Goal: Task Accomplishment & Management: Complete application form

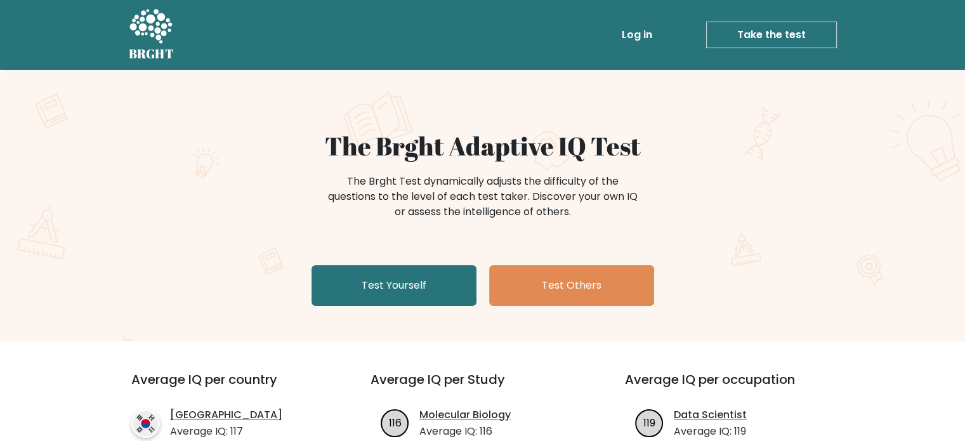
click at [778, 34] on link "Take the test" at bounding box center [771, 35] width 131 height 27
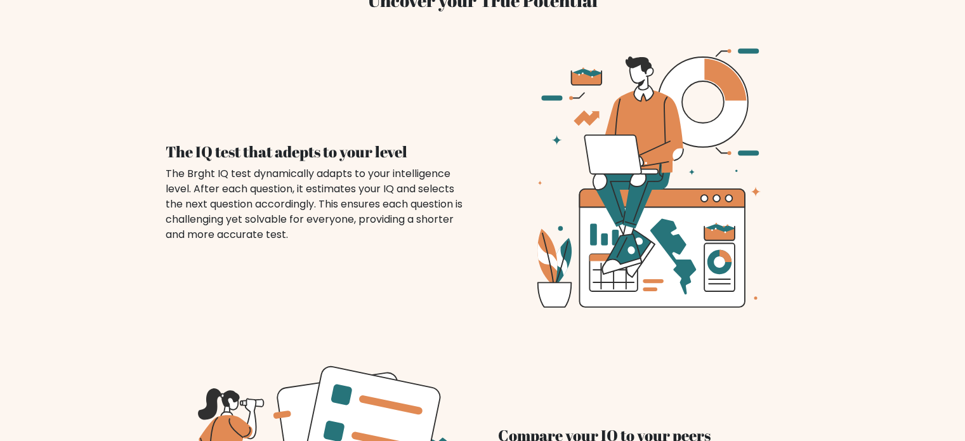
scroll to position [951, 0]
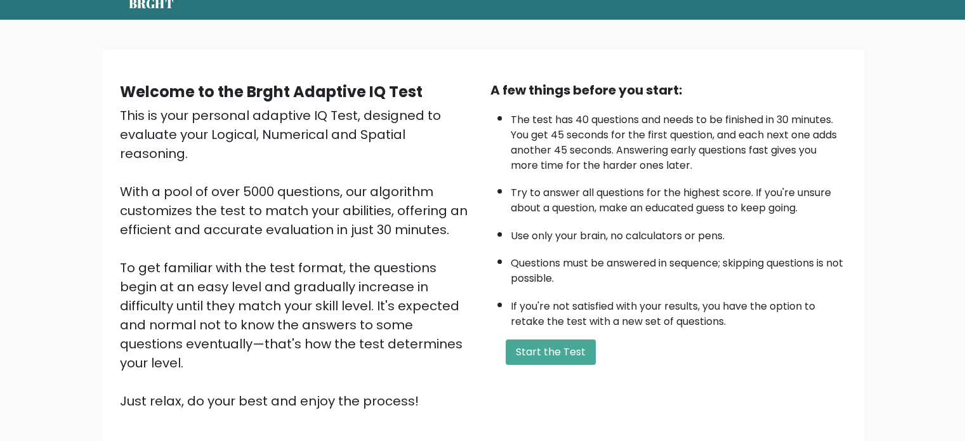
scroll to position [127, 0]
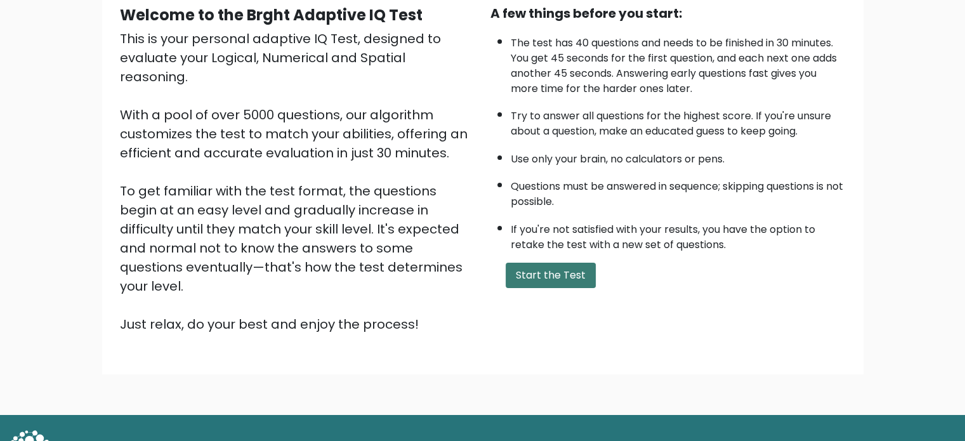
click at [559, 270] on button "Start the Test" at bounding box center [550, 275] width 90 height 25
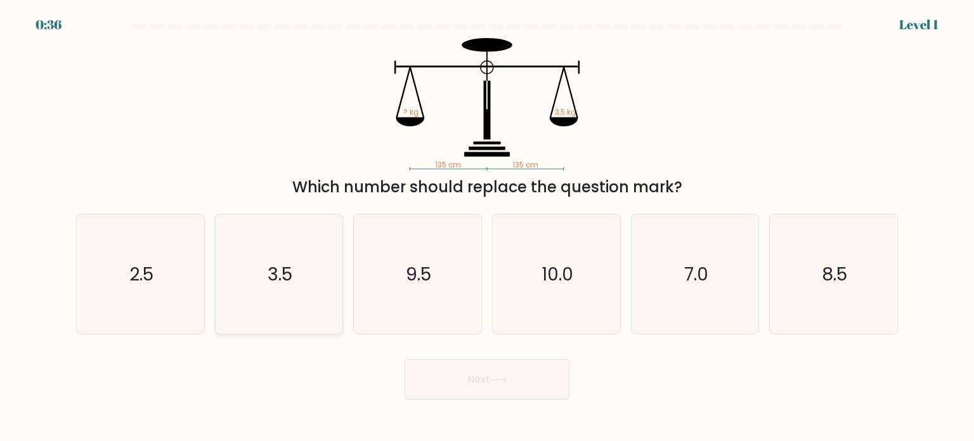
click at [287, 293] on icon "3.5" at bounding box center [278, 273] width 119 height 119
click at [487, 227] on input "b. 3.5" at bounding box center [487, 224] width 1 height 6
radio input "true"
click at [482, 366] on button "Next" at bounding box center [487, 379] width 165 height 41
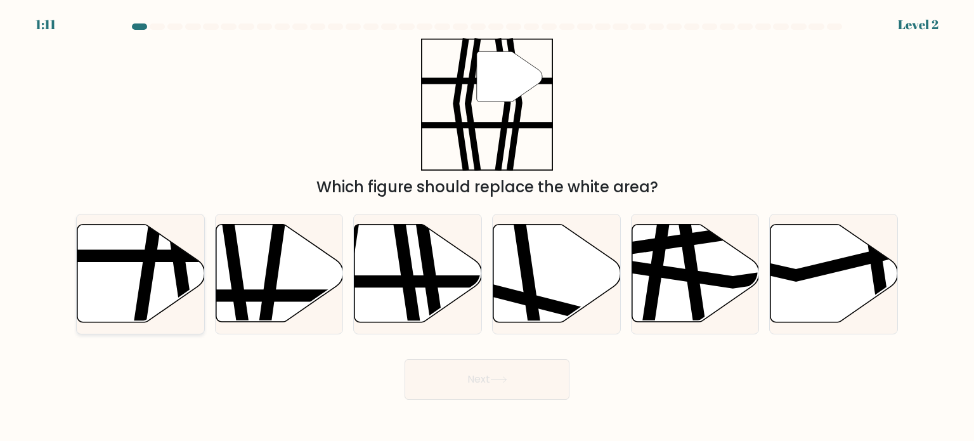
click at [134, 281] on icon at bounding box center [140, 274] width 127 height 98
click at [487, 227] on input "a." at bounding box center [487, 224] width 1 height 6
radio input "true"
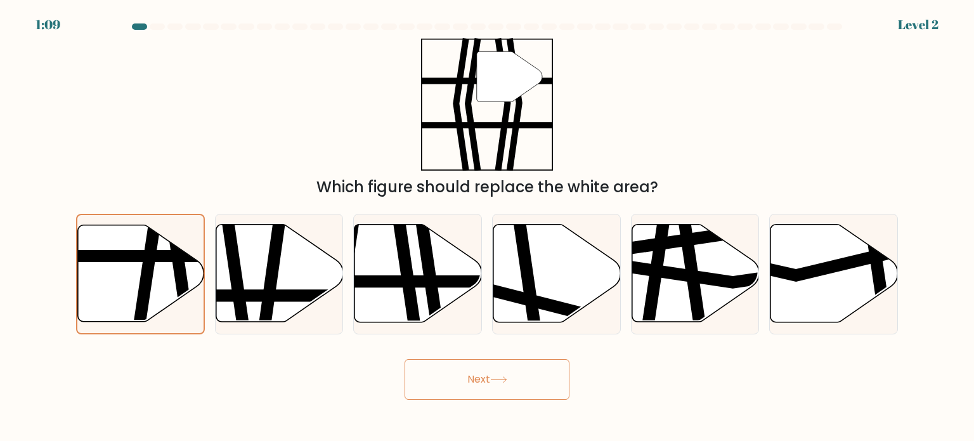
click at [477, 370] on button "Next" at bounding box center [487, 379] width 165 height 41
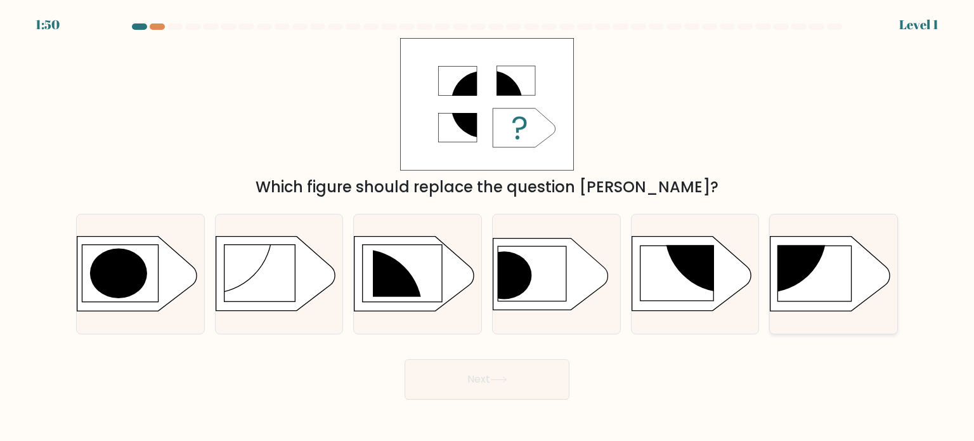
click at [802, 272] on circle at bounding box center [766, 232] width 121 height 121
click at [488, 227] on input "f." at bounding box center [487, 224] width 1 height 6
radio input "true"
click at [477, 389] on button "Next" at bounding box center [487, 379] width 165 height 41
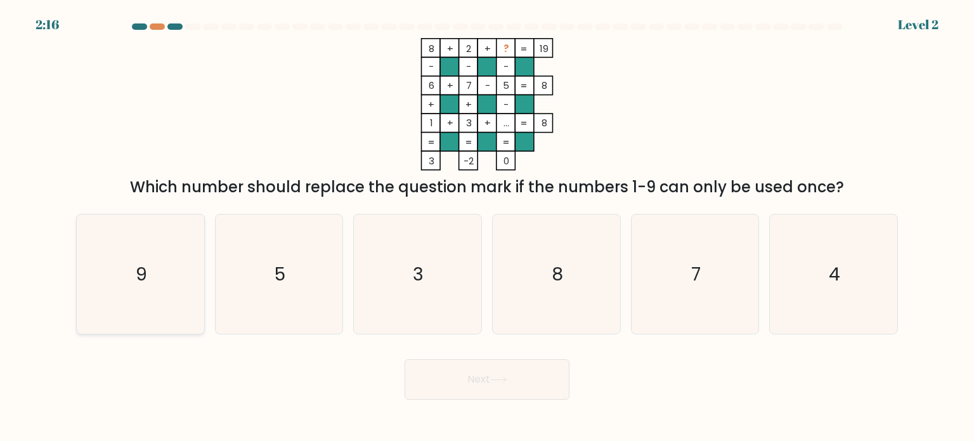
click at [117, 266] on icon "9" at bounding box center [140, 273] width 119 height 119
click at [487, 227] on input "a. 9" at bounding box center [487, 224] width 1 height 6
radio input "true"
click at [486, 388] on button "Next" at bounding box center [487, 379] width 165 height 41
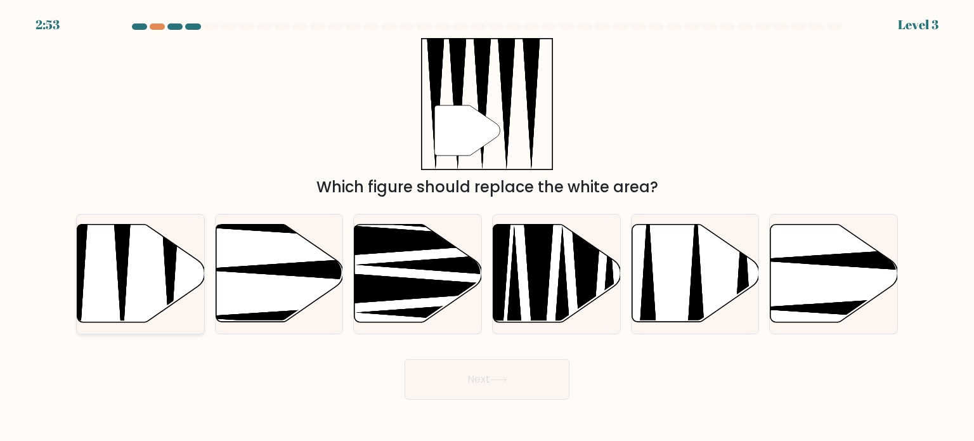
click at [137, 273] on icon at bounding box center [140, 274] width 127 height 98
click at [487, 227] on input "a." at bounding box center [487, 224] width 1 height 6
radio input "true"
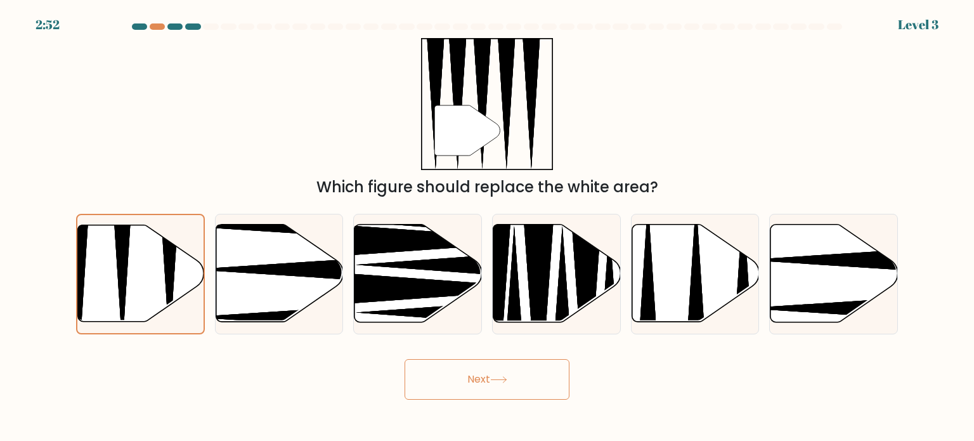
click at [492, 371] on button "Next" at bounding box center [487, 379] width 165 height 41
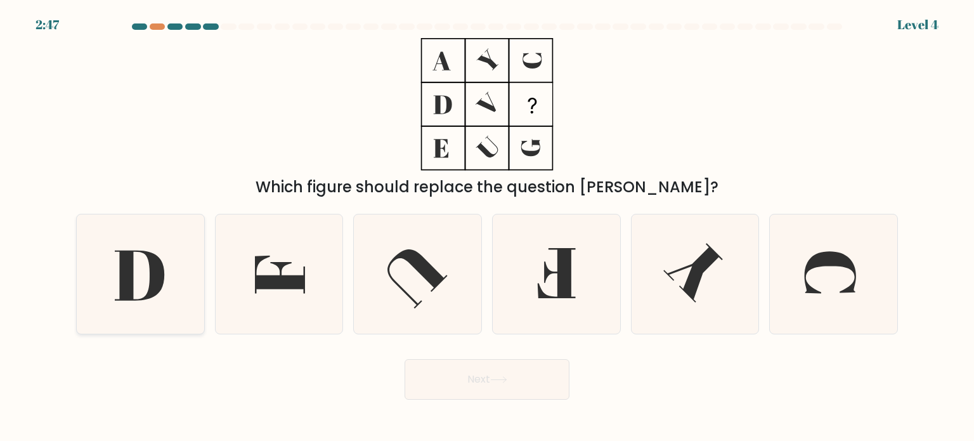
click at [132, 282] on icon at bounding box center [139, 275] width 49 height 50
click at [487, 227] on input "a." at bounding box center [487, 224] width 1 height 6
radio input "true"
click at [507, 377] on icon at bounding box center [498, 379] width 17 height 7
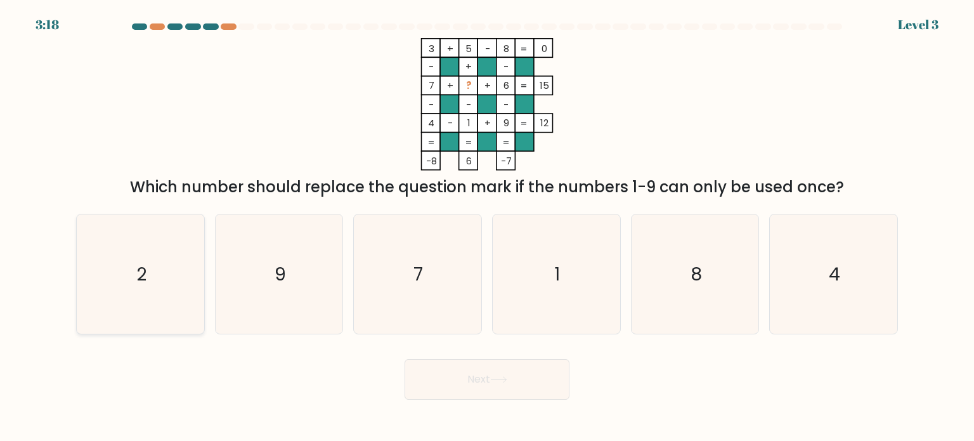
click at [139, 267] on text "2" at bounding box center [141, 273] width 10 height 25
click at [487, 227] on input "a. 2" at bounding box center [487, 224] width 1 height 6
radio input "true"
click at [495, 376] on icon at bounding box center [498, 379] width 17 height 7
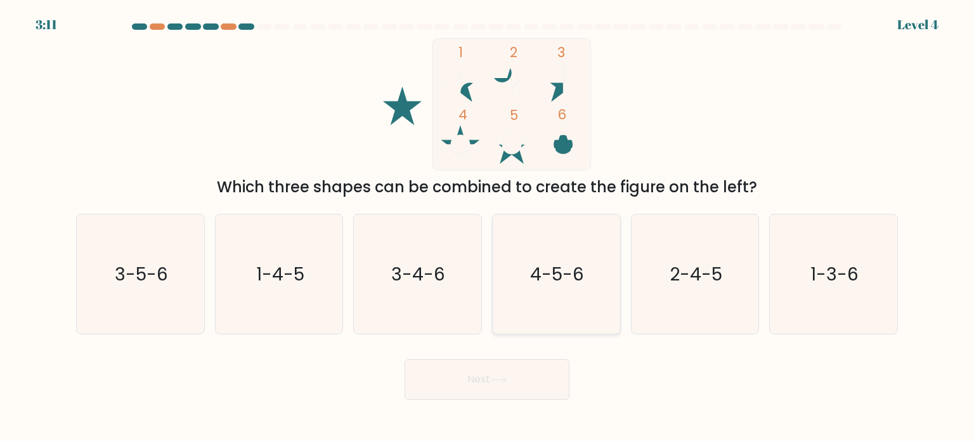
click at [525, 263] on icon "4-5-6" at bounding box center [556, 273] width 119 height 119
click at [488, 227] on input "d. 4-5-6" at bounding box center [487, 224] width 1 height 6
radio input "true"
click at [520, 382] on button "Next" at bounding box center [487, 379] width 165 height 41
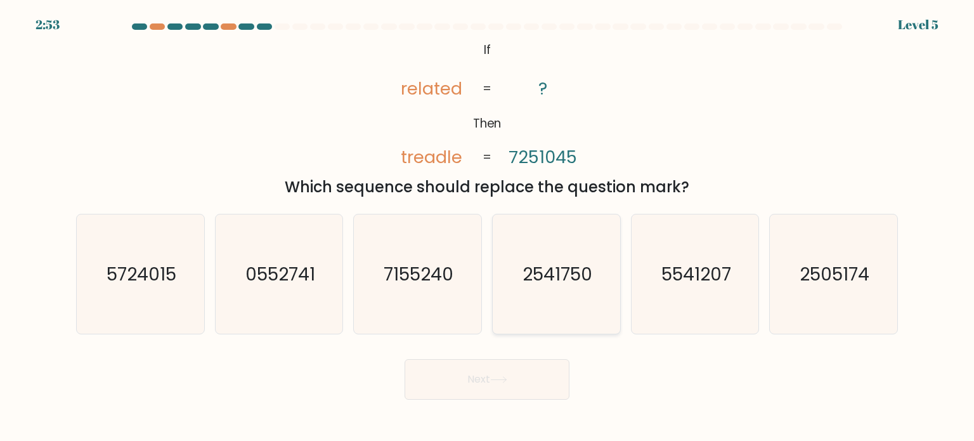
click at [583, 270] on text "2541750" at bounding box center [558, 273] width 70 height 25
click at [488, 227] on input "d. 2541750" at bounding box center [487, 224] width 1 height 6
radio input "true"
click at [485, 372] on button "Next" at bounding box center [487, 379] width 165 height 41
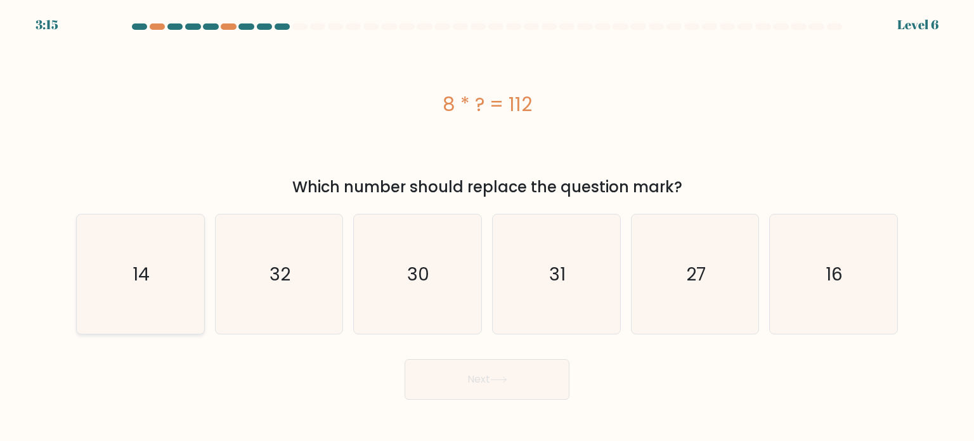
click at [170, 248] on icon "14" at bounding box center [140, 273] width 119 height 119
click at [487, 227] on input "a. 14" at bounding box center [487, 224] width 1 height 6
radio input "true"
click at [479, 369] on button "Next" at bounding box center [487, 379] width 165 height 41
click at [483, 384] on button "Next" at bounding box center [487, 379] width 165 height 41
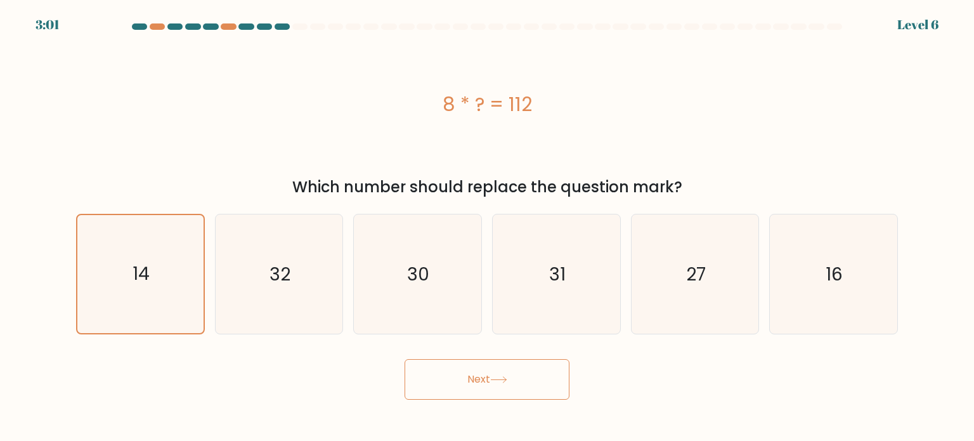
click at [500, 379] on icon at bounding box center [498, 379] width 17 height 7
click at [470, 382] on button "Next" at bounding box center [487, 379] width 165 height 41
click at [470, 381] on button "Next" at bounding box center [487, 379] width 165 height 41
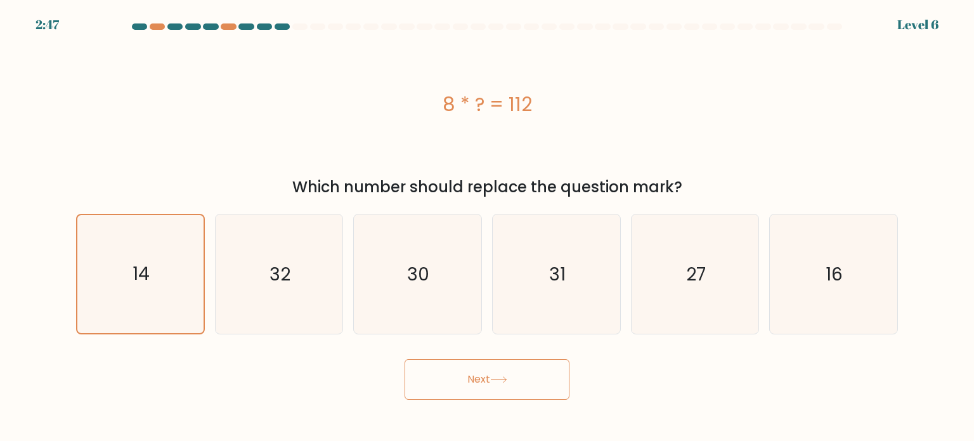
click at [477, 372] on button "Next" at bounding box center [487, 379] width 165 height 41
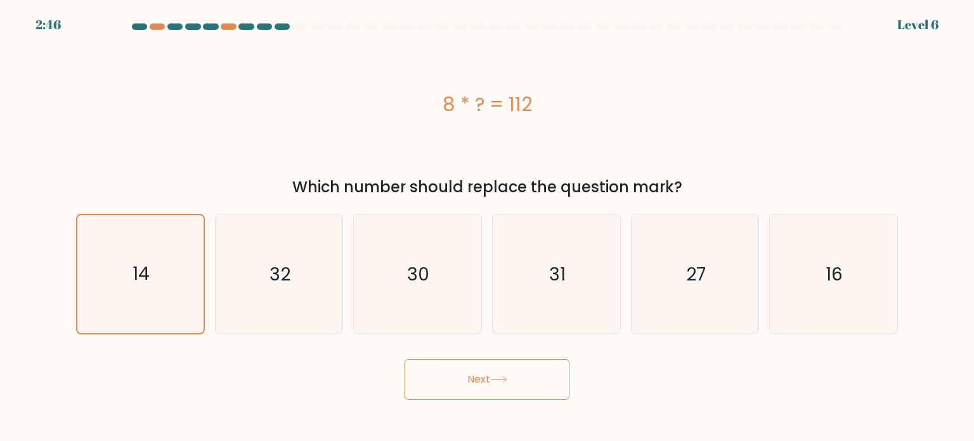
click at [477, 372] on button "Next" at bounding box center [487, 379] width 165 height 41
click at [122, 253] on icon "14" at bounding box center [140, 274] width 118 height 118
click at [487, 227] on input "a. 14" at bounding box center [487, 224] width 1 height 6
click at [241, 277] on icon "32" at bounding box center [278, 273] width 119 height 119
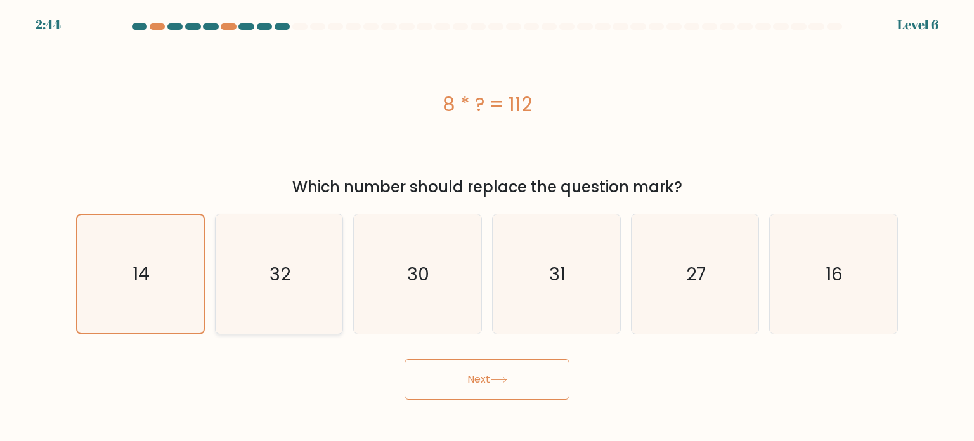
click at [487, 227] on input "b. 32" at bounding box center [487, 224] width 1 height 6
radio input "true"
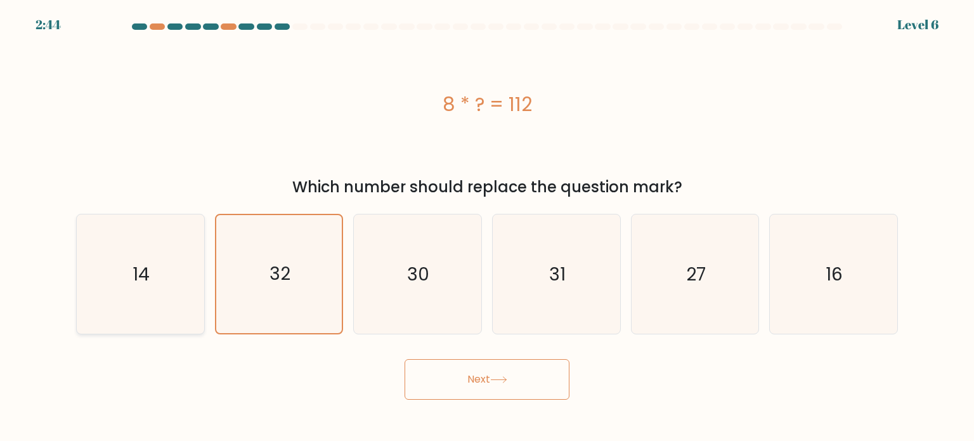
click at [152, 258] on icon "14" at bounding box center [140, 273] width 119 height 119
click at [487, 227] on input "a. 14" at bounding box center [487, 224] width 1 height 6
radio input "true"
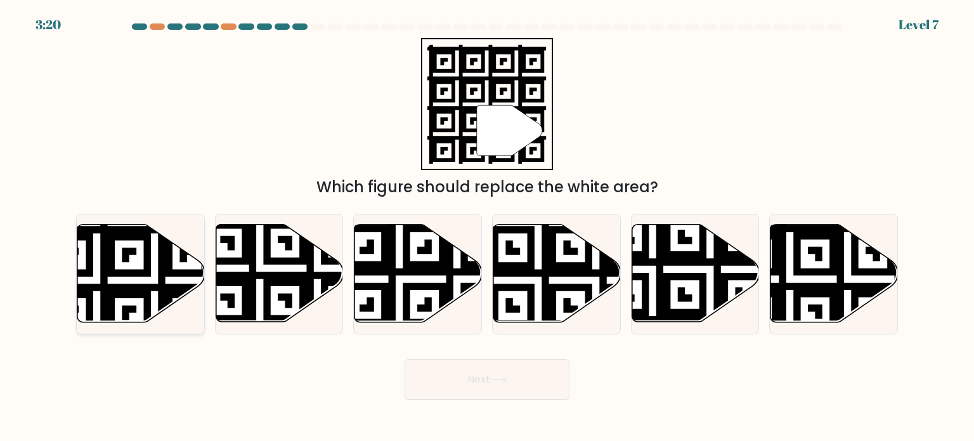
click at [145, 273] on icon at bounding box center [97, 222] width 231 height 231
click at [487, 227] on input "a." at bounding box center [487, 224] width 1 height 6
radio input "true"
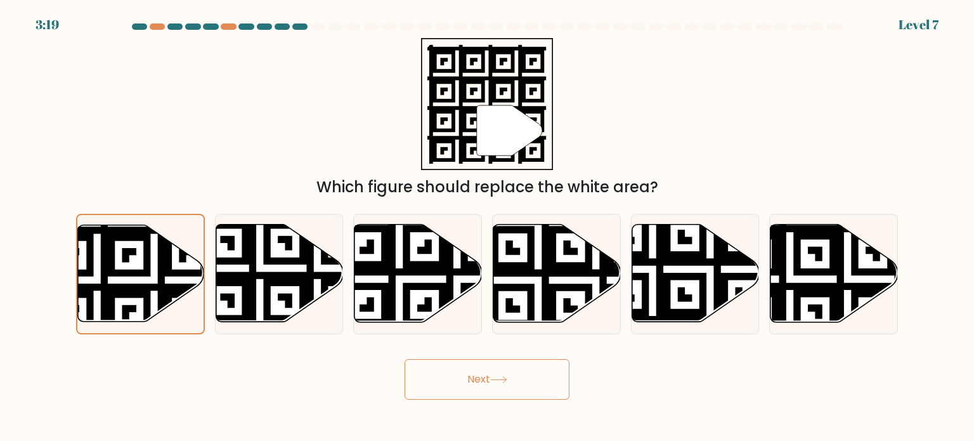
click at [473, 374] on button "Next" at bounding box center [487, 379] width 165 height 41
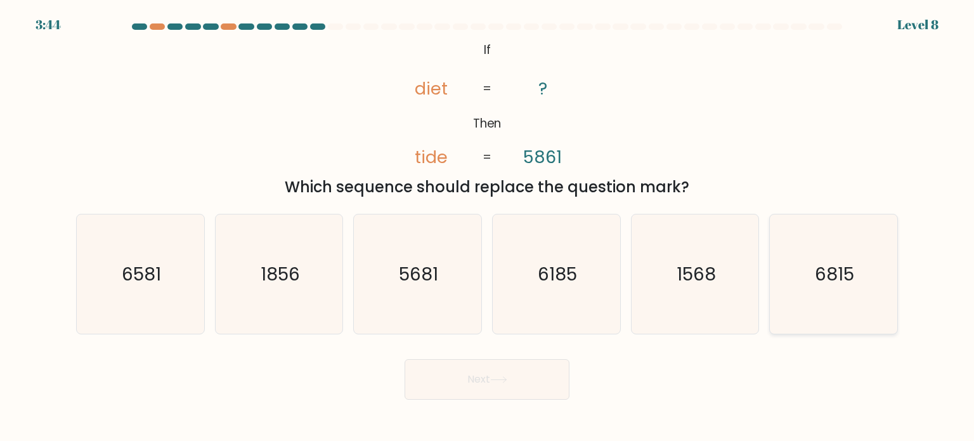
click at [844, 259] on icon "6815" at bounding box center [833, 273] width 119 height 119
click at [488, 227] on input "f. 6815" at bounding box center [487, 224] width 1 height 6
radio input "true"
click at [533, 372] on button "Next" at bounding box center [487, 379] width 165 height 41
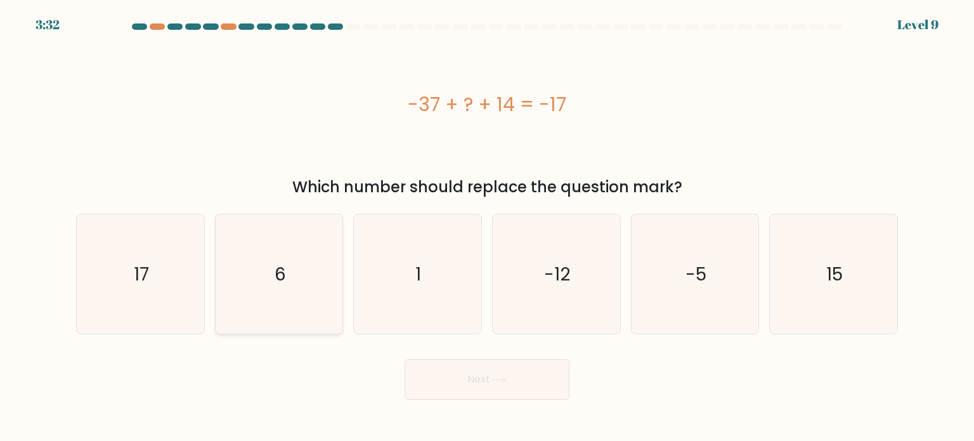
click at [278, 275] on text "6" at bounding box center [280, 273] width 11 height 25
click at [487, 227] on input "b. 6" at bounding box center [487, 224] width 1 height 6
radio input "true"
click at [484, 378] on button "Next" at bounding box center [487, 379] width 165 height 41
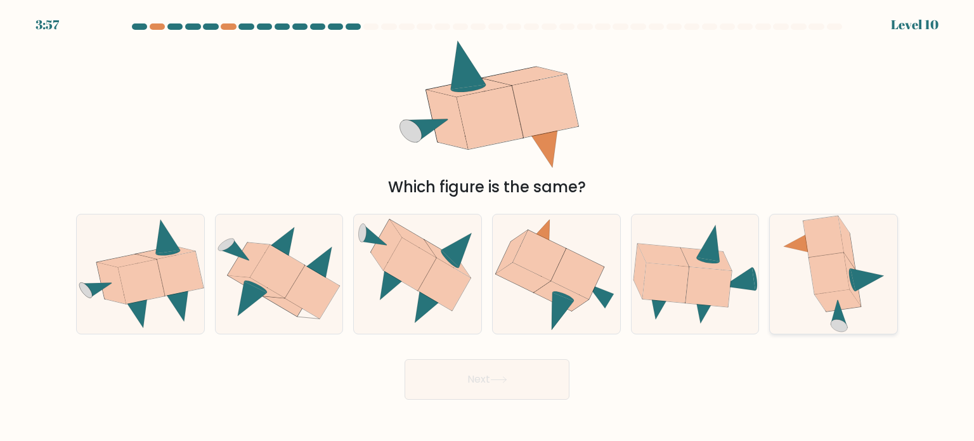
click at [823, 284] on icon at bounding box center [829, 272] width 41 height 41
click at [488, 227] on input "f." at bounding box center [487, 224] width 1 height 6
radio input "true"
click at [492, 377] on button "Next" at bounding box center [487, 379] width 165 height 41
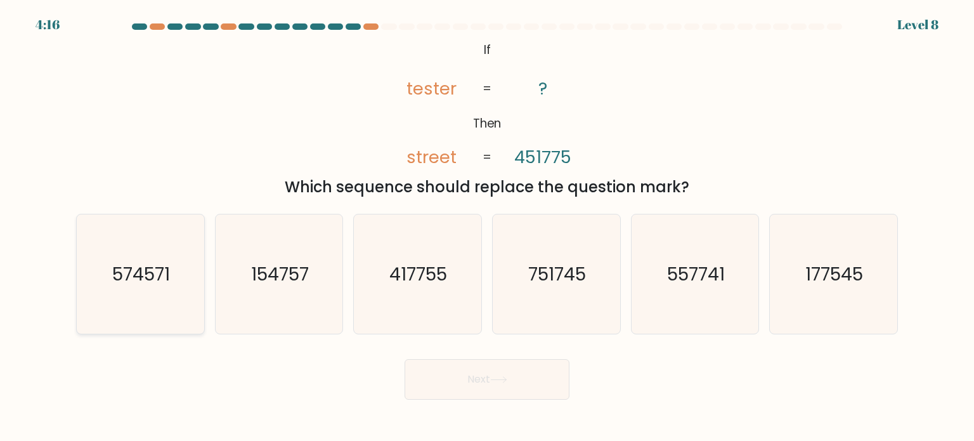
click at [133, 286] on icon "574571" at bounding box center [140, 273] width 119 height 119
click at [487, 227] on input "a. 574571" at bounding box center [487, 224] width 1 height 6
radio input "true"
click at [515, 372] on button "Next" at bounding box center [487, 379] width 165 height 41
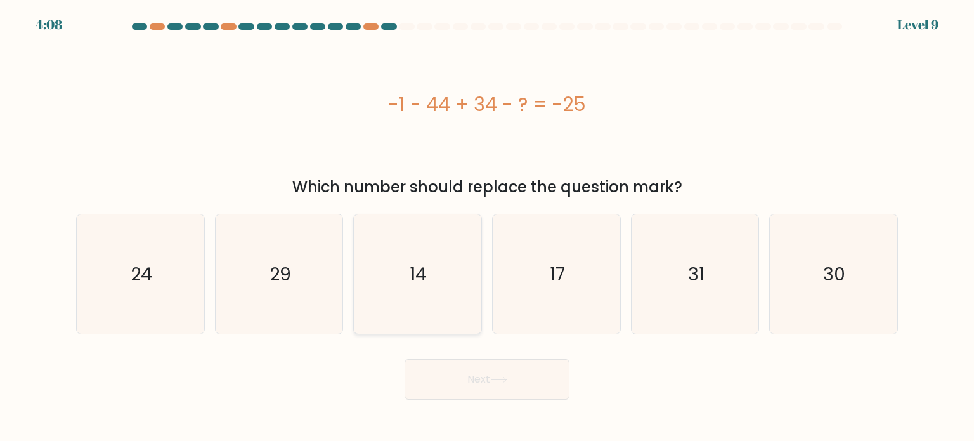
drag, startPoint x: 398, startPoint y: 228, endPoint x: 412, endPoint y: 258, distance: 33.8
click at [398, 228] on icon "14" at bounding box center [417, 273] width 119 height 119
click at [487, 227] on input "c. 14" at bounding box center [487, 224] width 1 height 6
radio input "true"
click at [472, 381] on button "Next" at bounding box center [487, 379] width 165 height 41
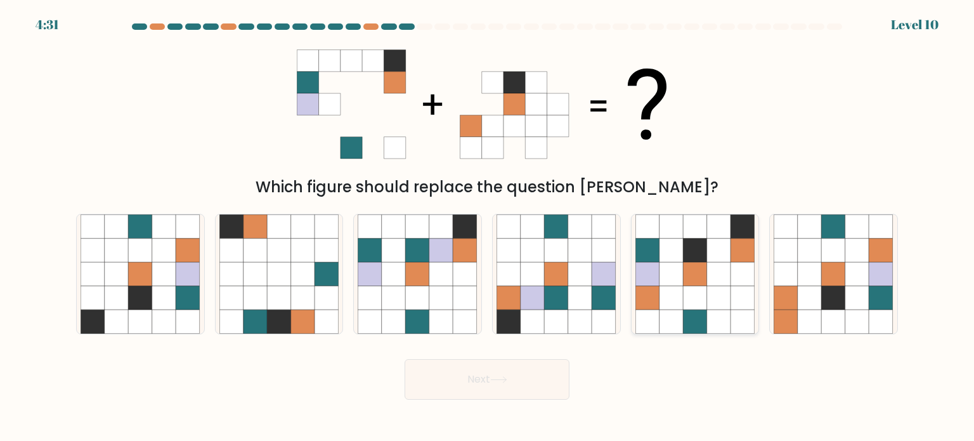
click at [720, 292] on icon at bounding box center [719, 297] width 24 height 24
click at [488, 227] on input "e." at bounding box center [487, 224] width 1 height 6
radio input "true"
click at [528, 376] on button "Next" at bounding box center [487, 379] width 165 height 41
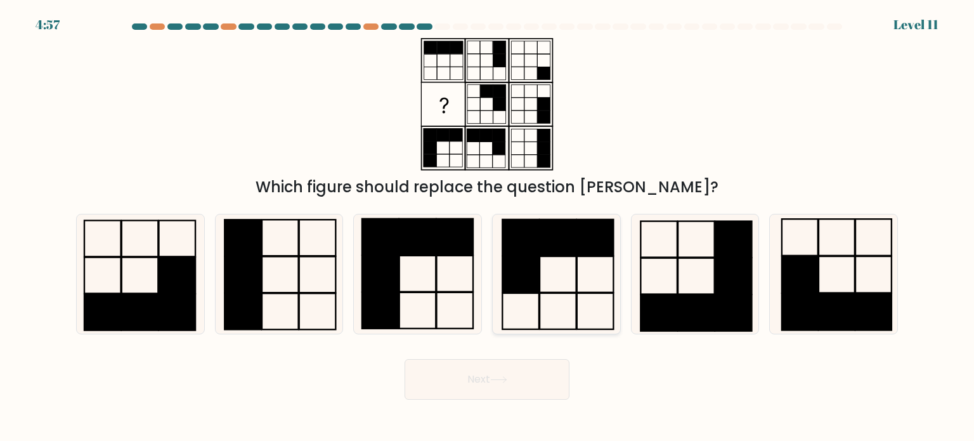
click at [559, 286] on icon at bounding box center [556, 273] width 119 height 119
click at [488, 227] on input "d." at bounding box center [487, 224] width 1 height 6
radio input "true"
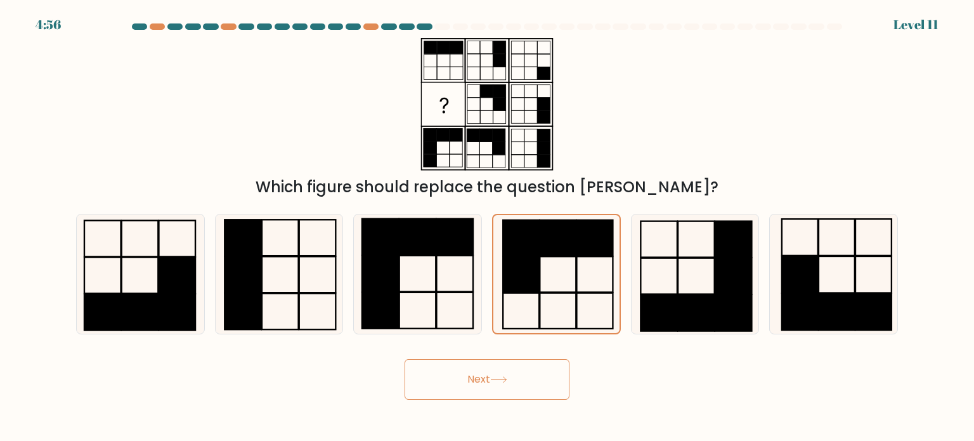
click at [465, 382] on button "Next" at bounding box center [487, 379] width 165 height 41
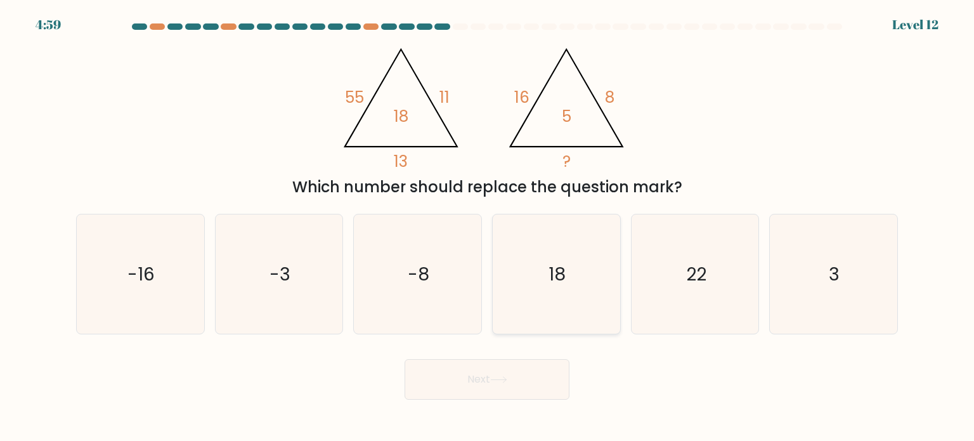
click at [552, 271] on text "18" at bounding box center [557, 273] width 17 height 25
click at [488, 227] on input "d. 18" at bounding box center [487, 224] width 1 height 6
radio input "true"
click at [722, 281] on icon "22" at bounding box center [695, 273] width 119 height 119
click at [488, 227] on input "e. 22" at bounding box center [487, 224] width 1 height 6
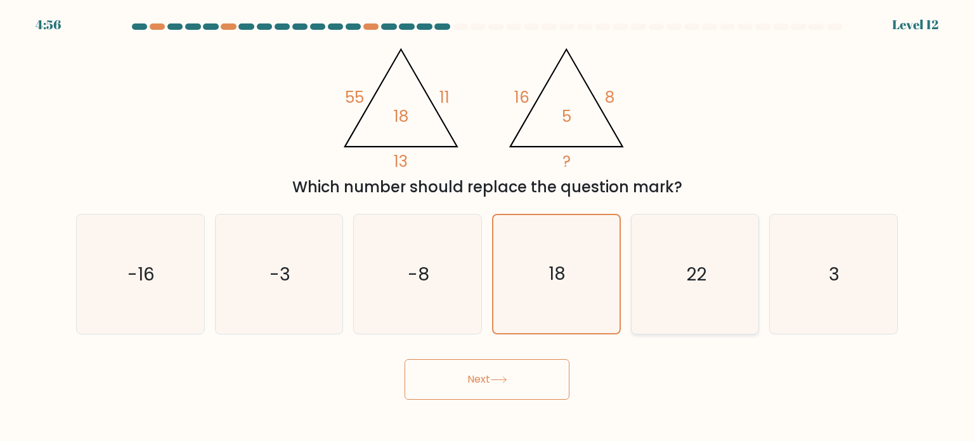
radio input "true"
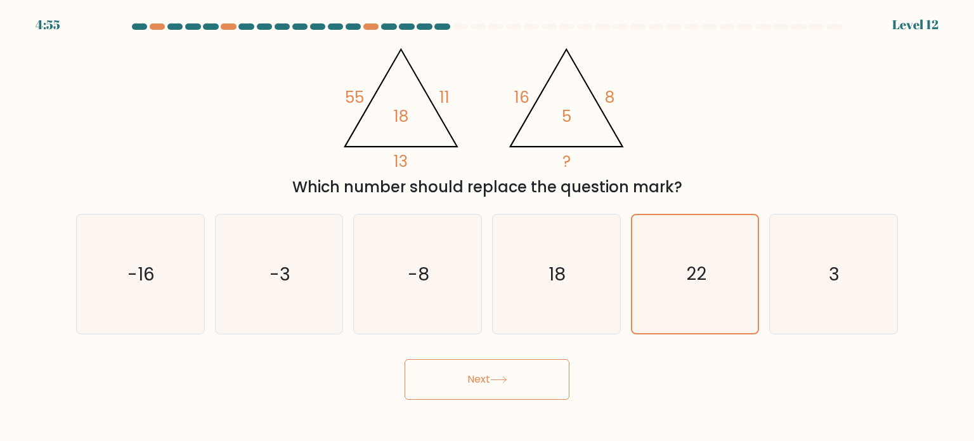
click at [502, 372] on button "Next" at bounding box center [487, 379] width 165 height 41
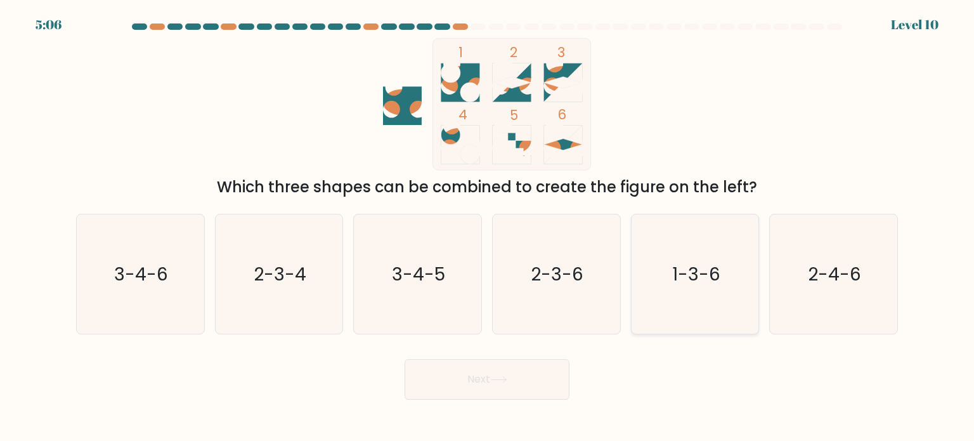
click at [717, 261] on text "1-3-6" at bounding box center [696, 273] width 48 height 25
click at [488, 227] on input "e. 1-3-6" at bounding box center [487, 224] width 1 height 6
radio input "true"
click at [497, 388] on button "Next" at bounding box center [487, 379] width 165 height 41
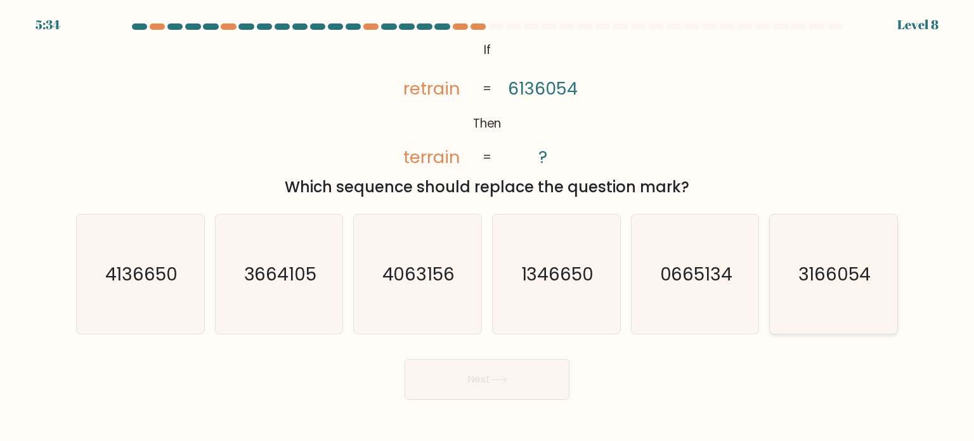
click at [847, 268] on text "3166054" at bounding box center [835, 273] width 73 height 25
click at [488, 227] on input "f. 3166054" at bounding box center [487, 224] width 1 height 6
radio input "true"
click at [490, 379] on button "Next" at bounding box center [487, 379] width 165 height 41
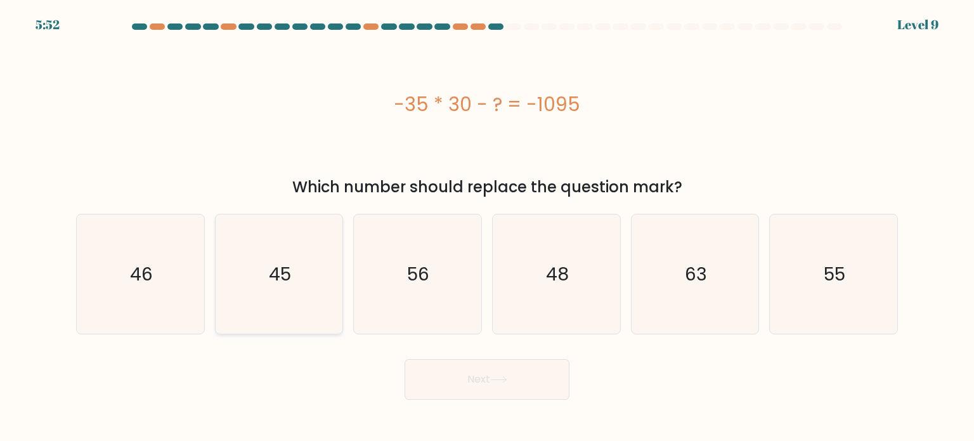
click at [297, 296] on icon "45" at bounding box center [278, 273] width 119 height 119
click at [487, 227] on input "b. 45" at bounding box center [487, 224] width 1 height 6
radio input "true"
click at [488, 385] on button "Next" at bounding box center [487, 379] width 165 height 41
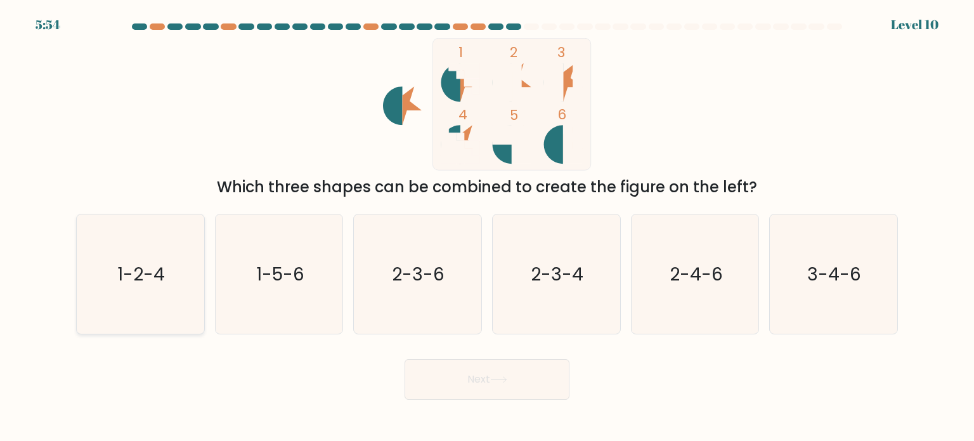
click at [102, 286] on icon "1-2-4" at bounding box center [140, 273] width 119 height 119
click at [487, 227] on input "a. 1-2-4" at bounding box center [487, 224] width 1 height 6
radio input "true"
click at [528, 381] on button "Next" at bounding box center [487, 379] width 165 height 41
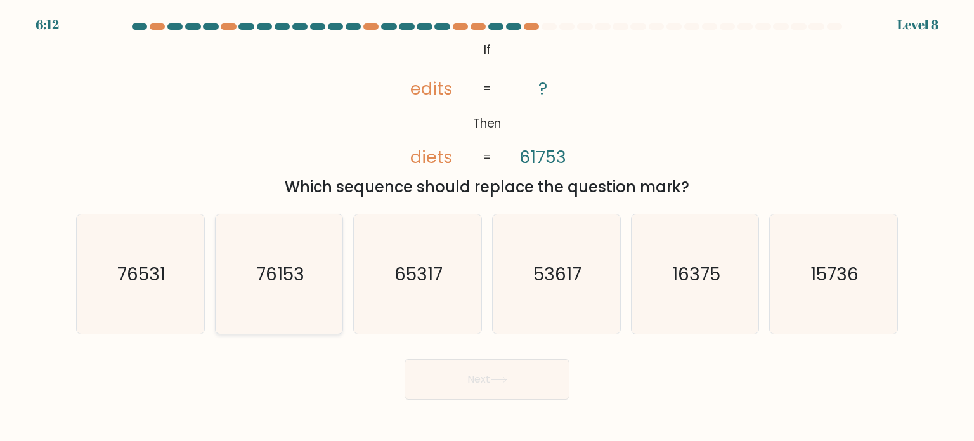
click at [297, 266] on text "76153" at bounding box center [280, 273] width 48 height 25
click at [487, 227] on input "b. 76153" at bounding box center [487, 224] width 1 height 6
radio input "true"
click at [496, 366] on button "Next" at bounding box center [487, 379] width 165 height 41
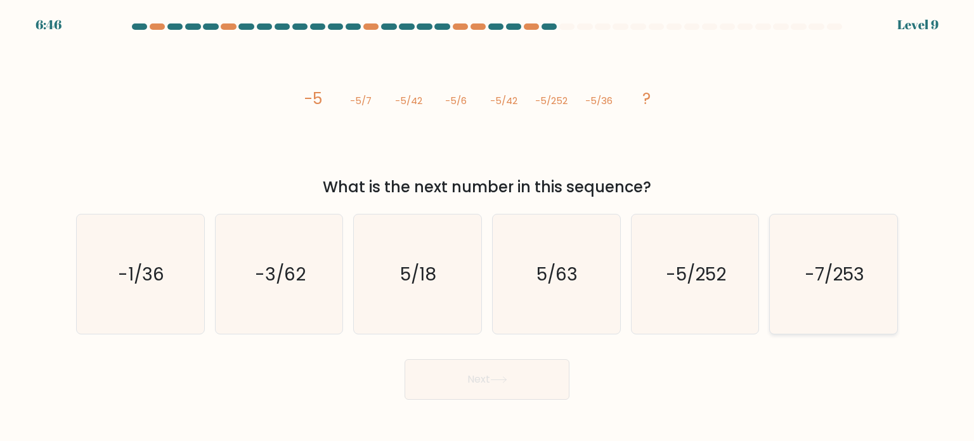
click at [786, 270] on icon "-7/253" at bounding box center [833, 273] width 119 height 119
click at [488, 227] on input "f. -7/253" at bounding box center [487, 224] width 1 height 6
radio input "true"
click at [485, 367] on button "Next" at bounding box center [487, 379] width 165 height 41
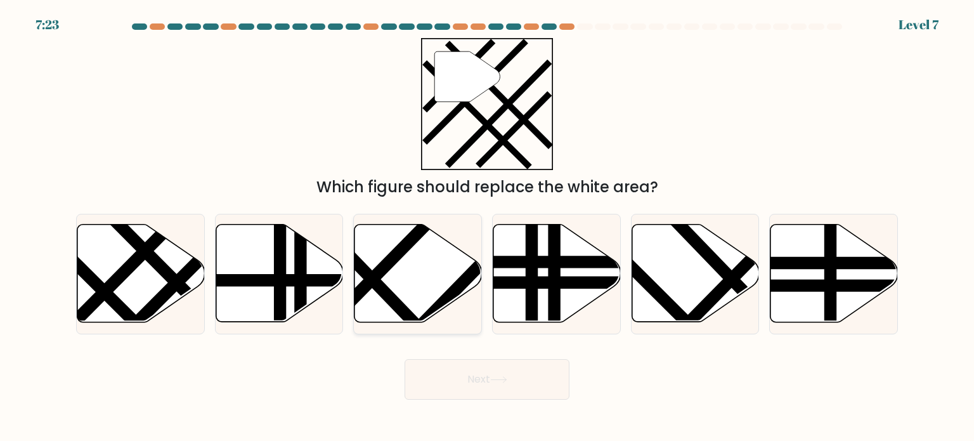
click at [355, 271] on icon at bounding box center [418, 274] width 127 height 98
click at [487, 227] on input "c." at bounding box center [487, 224] width 1 height 6
radio input "true"
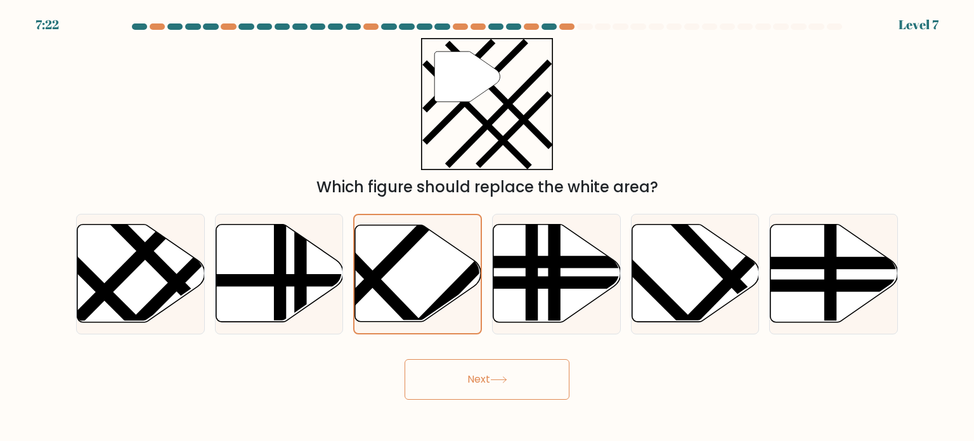
click at [528, 382] on button "Next" at bounding box center [487, 379] width 165 height 41
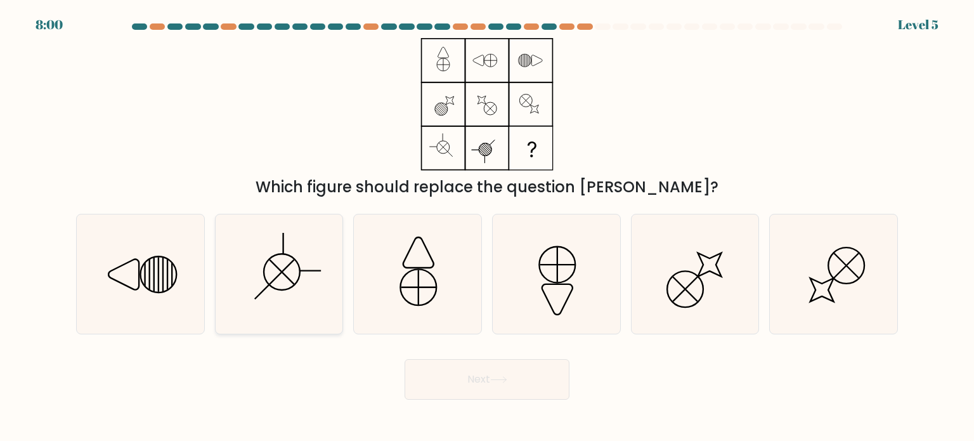
click at [302, 254] on icon at bounding box center [278, 273] width 119 height 119
click at [487, 227] on input "b." at bounding box center [487, 224] width 1 height 6
radio input "true"
click at [496, 377] on icon at bounding box center [498, 379] width 17 height 7
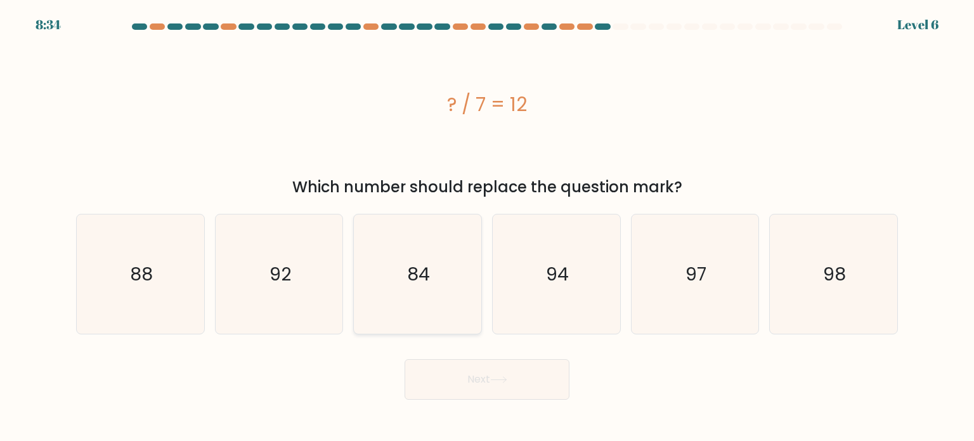
click at [417, 265] on text "84" at bounding box center [419, 273] width 23 height 25
click at [487, 227] on input "c. 84" at bounding box center [487, 224] width 1 height 6
radio input "true"
click at [505, 360] on button "Next" at bounding box center [487, 379] width 165 height 41
click at [504, 376] on icon at bounding box center [498, 379] width 17 height 7
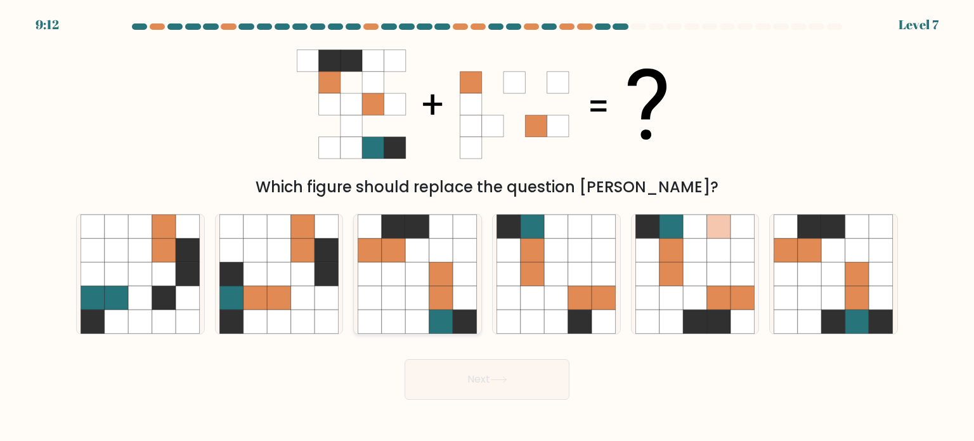
click at [411, 287] on icon at bounding box center [418, 297] width 24 height 24
click at [487, 227] on input "c." at bounding box center [487, 224] width 1 height 6
radio input "true"
click at [478, 384] on button "Next" at bounding box center [487, 379] width 165 height 41
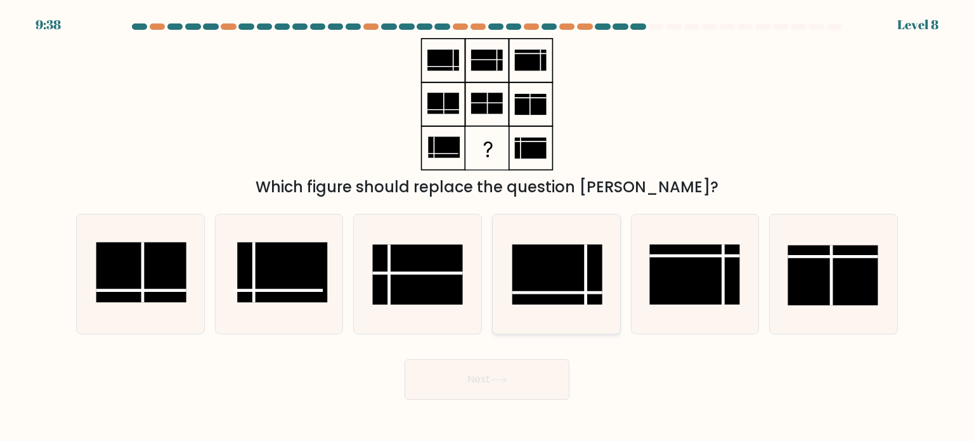
click at [586, 276] on line at bounding box center [586, 274] width 0 height 60
click at [488, 227] on input "d." at bounding box center [487, 224] width 1 height 6
radio input "true"
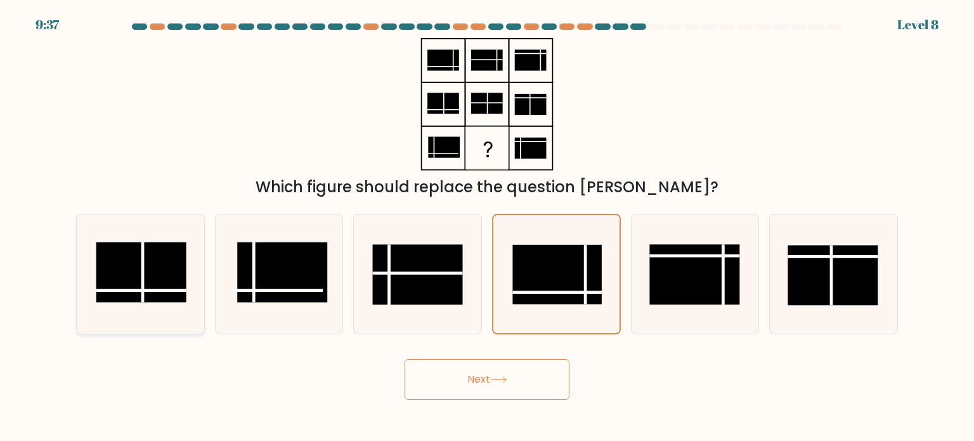
click at [158, 281] on rect at bounding box center [141, 272] width 90 height 60
click at [487, 227] on input "a." at bounding box center [487, 224] width 1 height 6
radio input "true"
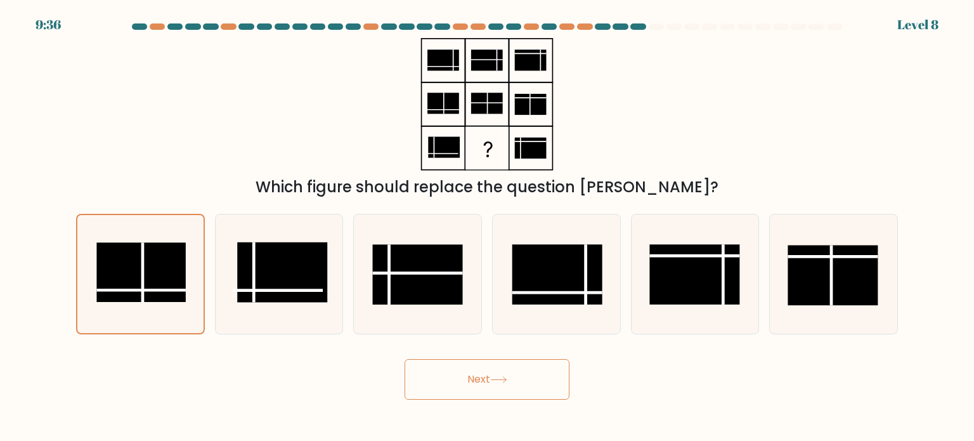
click at [495, 370] on button "Next" at bounding box center [487, 379] width 165 height 41
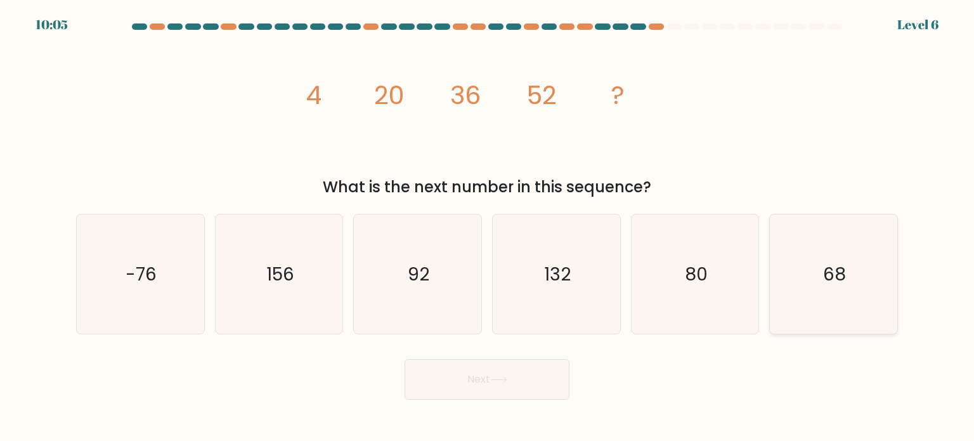
click at [835, 271] on text "68" at bounding box center [834, 273] width 23 height 25
click at [488, 227] on input "f. 68" at bounding box center [487, 224] width 1 height 6
radio input "true"
click at [459, 381] on button "Next" at bounding box center [487, 379] width 165 height 41
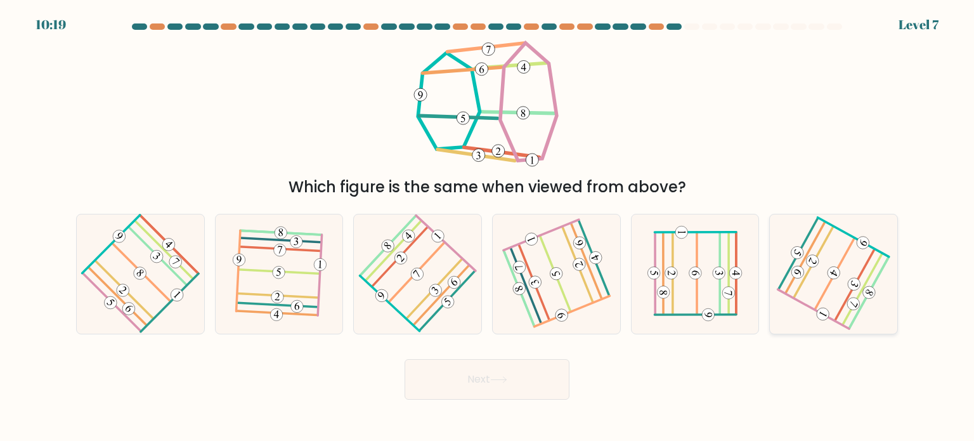
click at [825, 269] on icon at bounding box center [833, 274] width 95 height 96
click at [488, 227] on input "f." at bounding box center [487, 224] width 1 height 6
radio input "true"
click at [487, 382] on button "Next" at bounding box center [487, 379] width 165 height 41
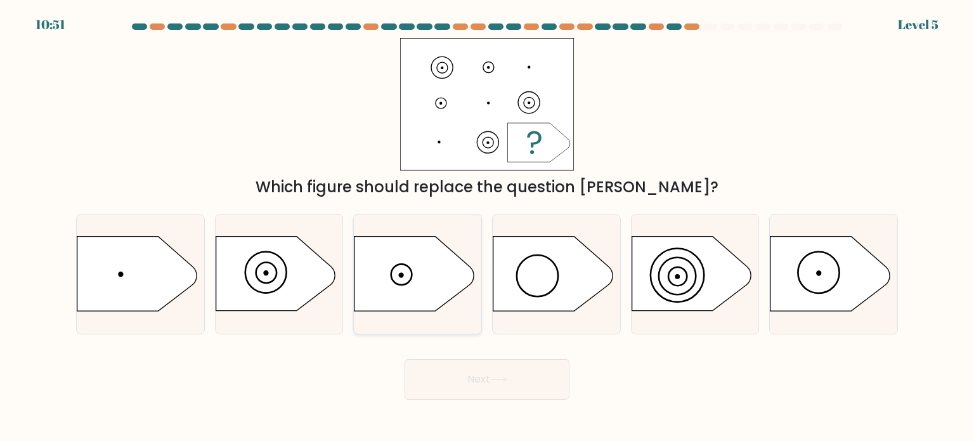
click at [418, 278] on icon at bounding box center [414, 274] width 119 height 74
click at [487, 227] on input "c." at bounding box center [487, 224] width 1 height 6
radio input "true"
click at [488, 375] on button "Next" at bounding box center [487, 379] width 165 height 41
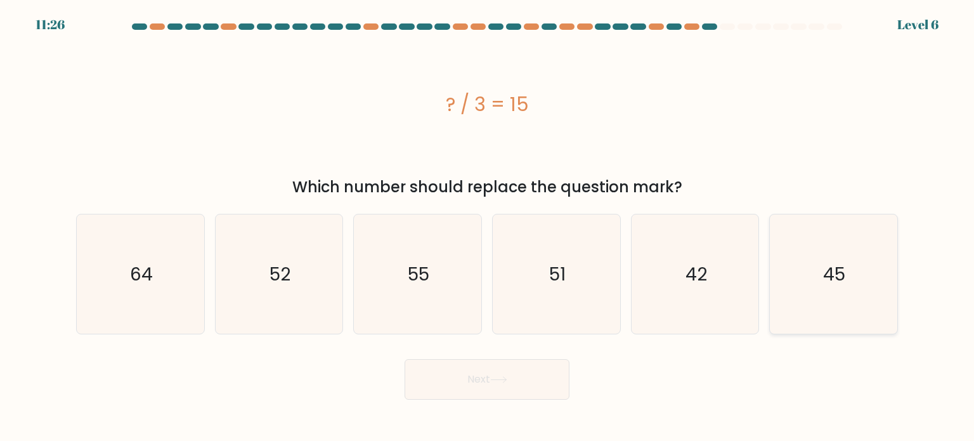
click at [842, 268] on text "45" at bounding box center [835, 273] width 22 height 25
click at [488, 227] on input "f. 45" at bounding box center [487, 224] width 1 height 6
radio input "true"
click at [480, 380] on button "Next" at bounding box center [487, 379] width 165 height 41
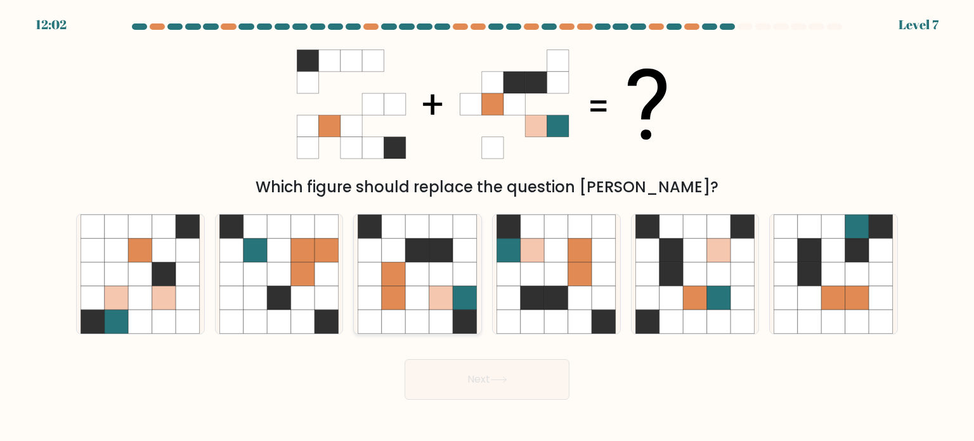
click at [421, 287] on icon at bounding box center [418, 297] width 24 height 24
click at [487, 227] on input "c." at bounding box center [487, 224] width 1 height 6
radio input "true"
click at [485, 381] on button "Next" at bounding box center [487, 379] width 165 height 41
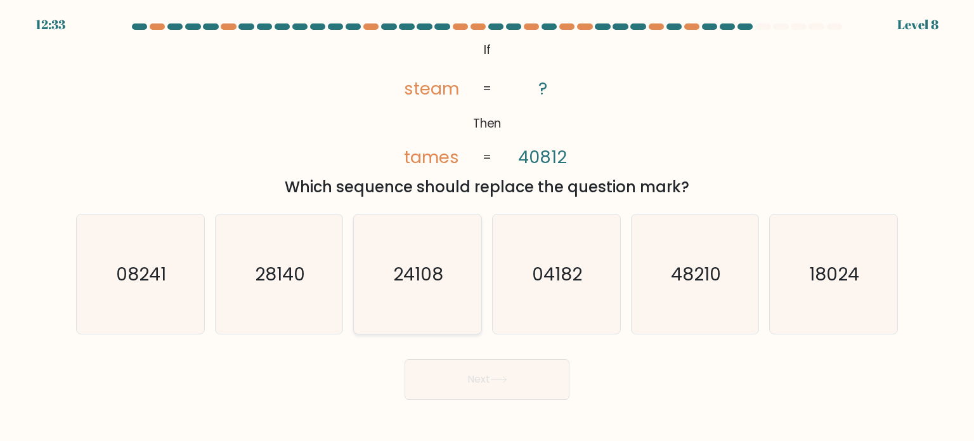
click at [437, 274] on text "24108" at bounding box center [419, 273] width 50 height 25
click at [487, 227] on input "c. 24108" at bounding box center [487, 224] width 1 height 6
radio input "true"
click at [494, 370] on button "Next" at bounding box center [487, 379] width 165 height 41
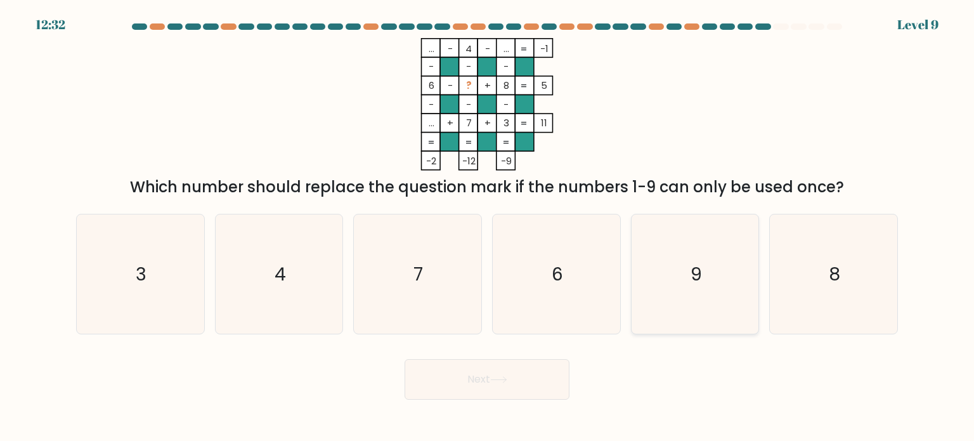
click at [682, 263] on icon "9" at bounding box center [695, 273] width 119 height 119
click at [488, 227] on input "e. 9" at bounding box center [487, 224] width 1 height 6
radio input "true"
click at [526, 388] on button "Next" at bounding box center [487, 379] width 165 height 41
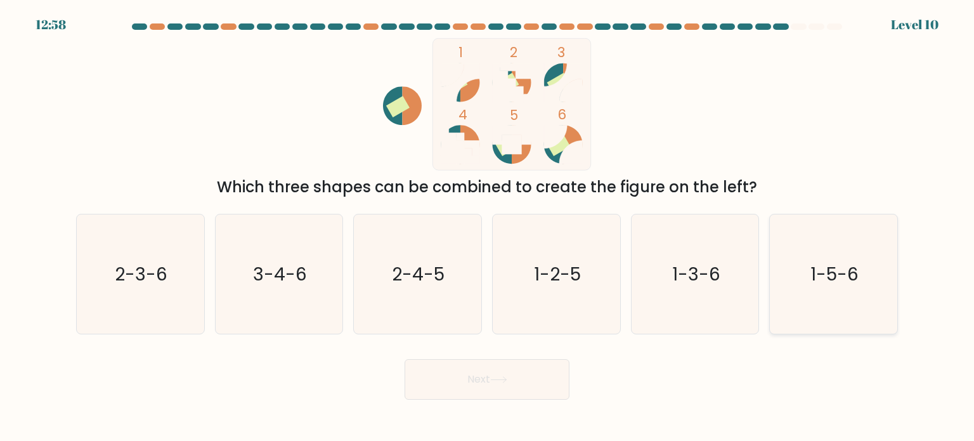
click at [855, 282] on text "1-5-6" at bounding box center [835, 273] width 48 height 25
click at [488, 227] on input "f. 1-5-6" at bounding box center [487, 224] width 1 height 6
radio input "true"
click at [507, 377] on icon at bounding box center [498, 379] width 17 height 7
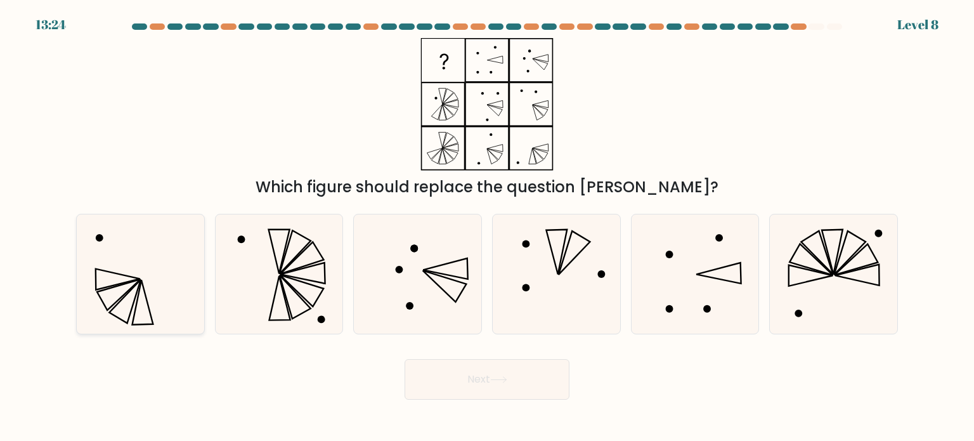
click at [150, 277] on icon at bounding box center [140, 273] width 119 height 119
click at [487, 227] on input "a." at bounding box center [487, 224] width 1 height 6
radio input "true"
click at [485, 384] on button "Next" at bounding box center [487, 379] width 165 height 41
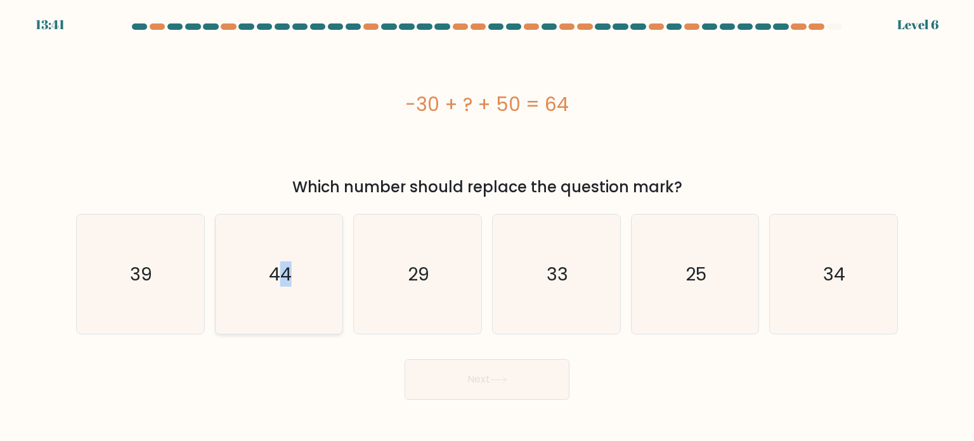
click at [287, 253] on icon "44" at bounding box center [278, 273] width 119 height 119
click at [342, 278] on div "44" at bounding box center [279, 274] width 129 height 121
click at [487, 227] on input "b. 44" at bounding box center [487, 224] width 1 height 6
radio input "true"
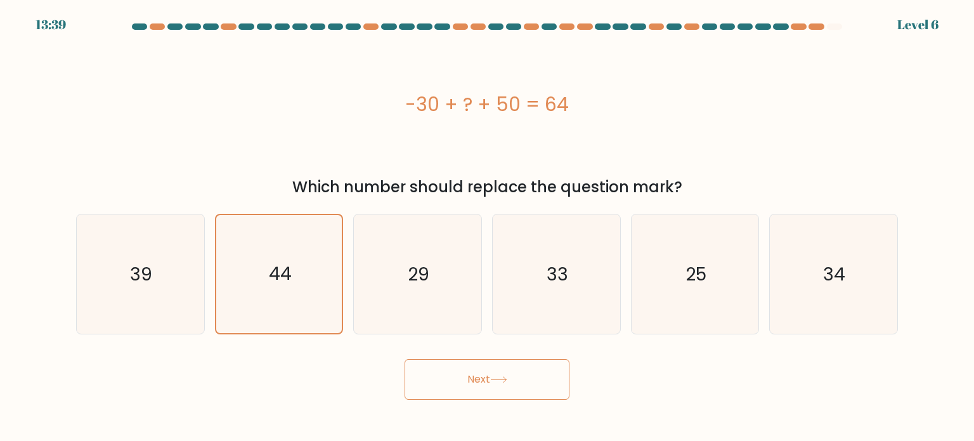
click at [459, 391] on button "Next" at bounding box center [487, 379] width 165 height 41
click at [484, 380] on button "Next" at bounding box center [487, 379] width 165 height 41
click at [398, 280] on icon "29" at bounding box center [417, 273] width 119 height 119
click at [487, 227] on input "c. 29" at bounding box center [487, 224] width 1 height 6
radio input "true"
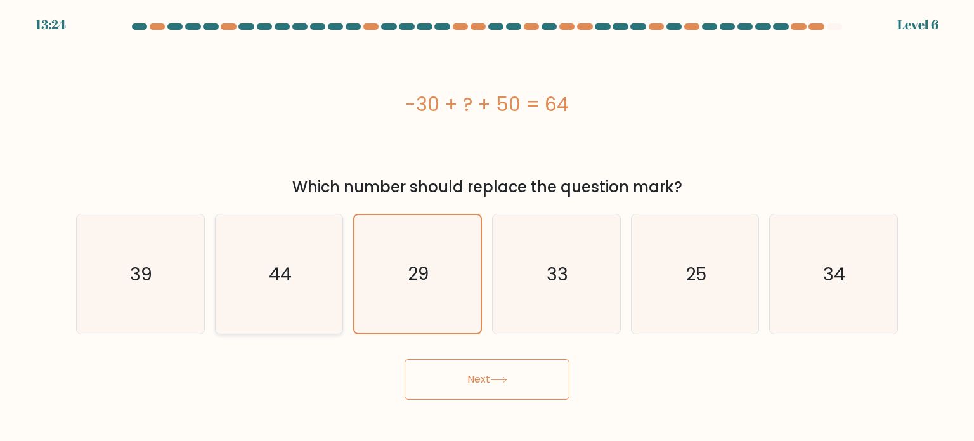
click at [295, 284] on icon "44" at bounding box center [278, 273] width 119 height 119
click at [487, 227] on input "b. 44" at bounding box center [487, 224] width 1 height 6
radio input "true"
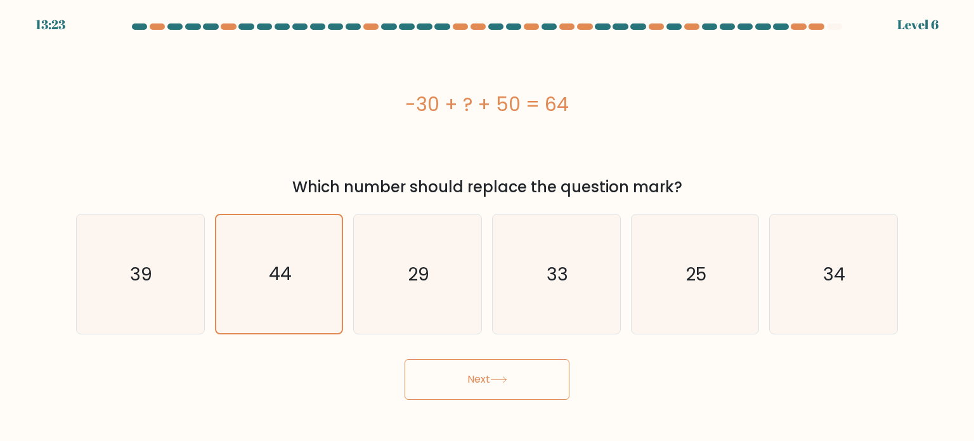
click at [504, 372] on button "Next" at bounding box center [487, 379] width 165 height 41
